Goal: Navigation & Orientation: Find specific page/section

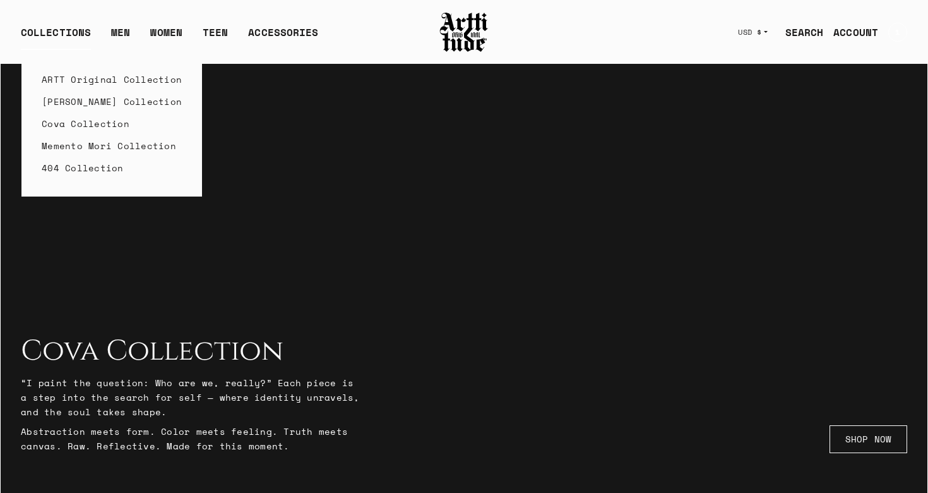
click at [66, 126] on link "Cova Collection" at bounding box center [112, 123] width 140 height 22
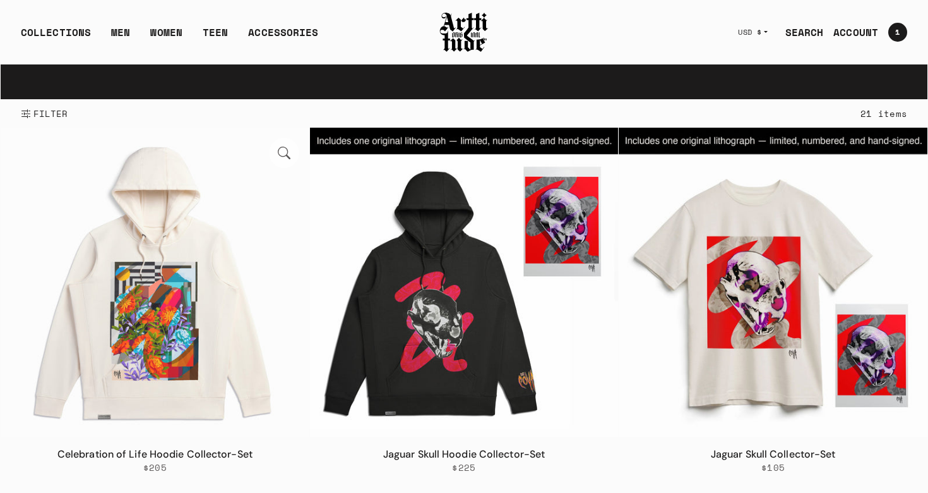
scroll to position [183, 0]
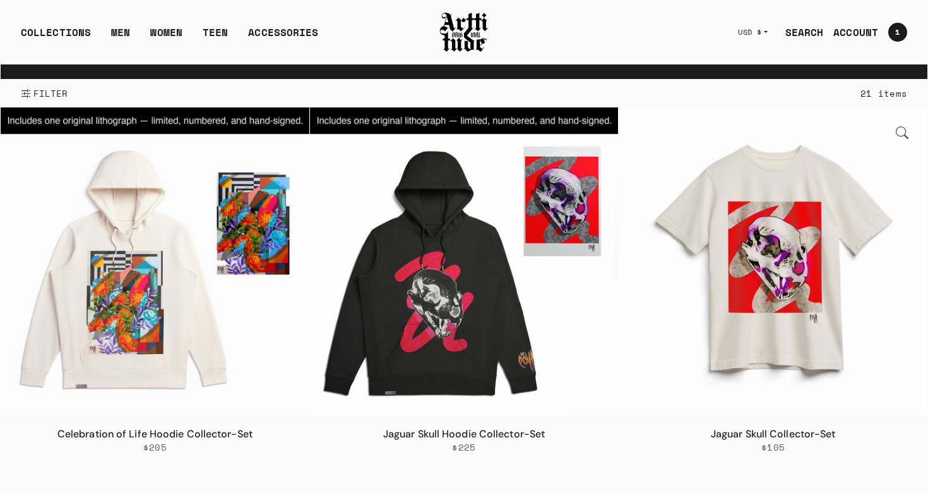
click at [740, 312] on img at bounding box center [773, 261] width 309 height 309
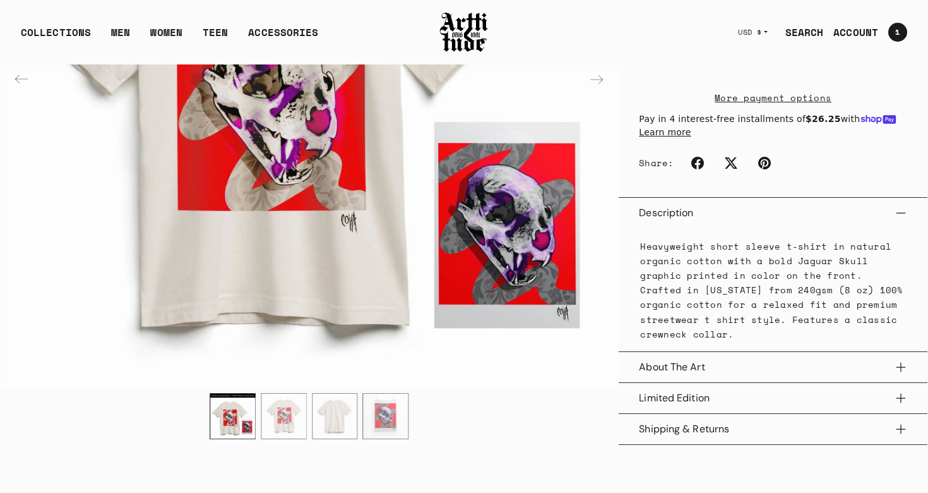
scroll to position [350, 0]
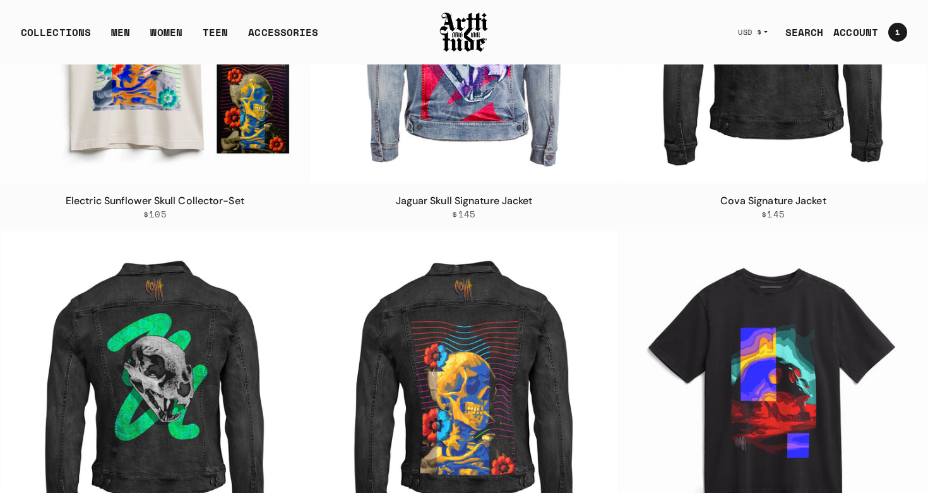
scroll to position [752, 0]
